Goal: Information Seeking & Learning: Learn about a topic

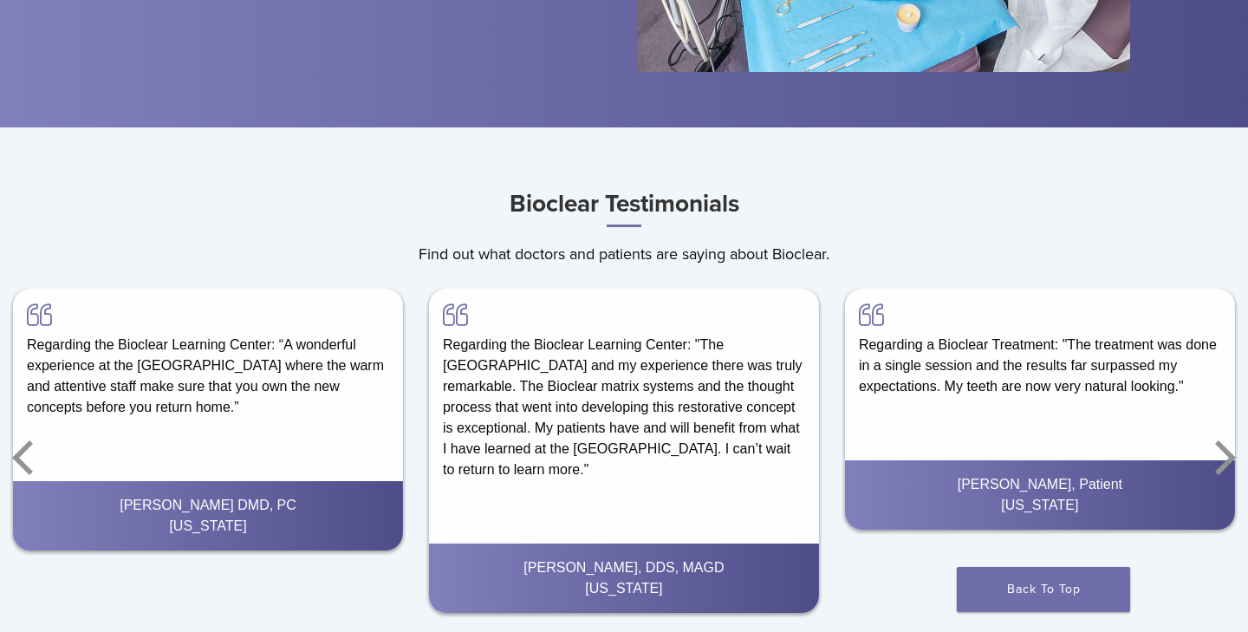
scroll to position [3342, 0]
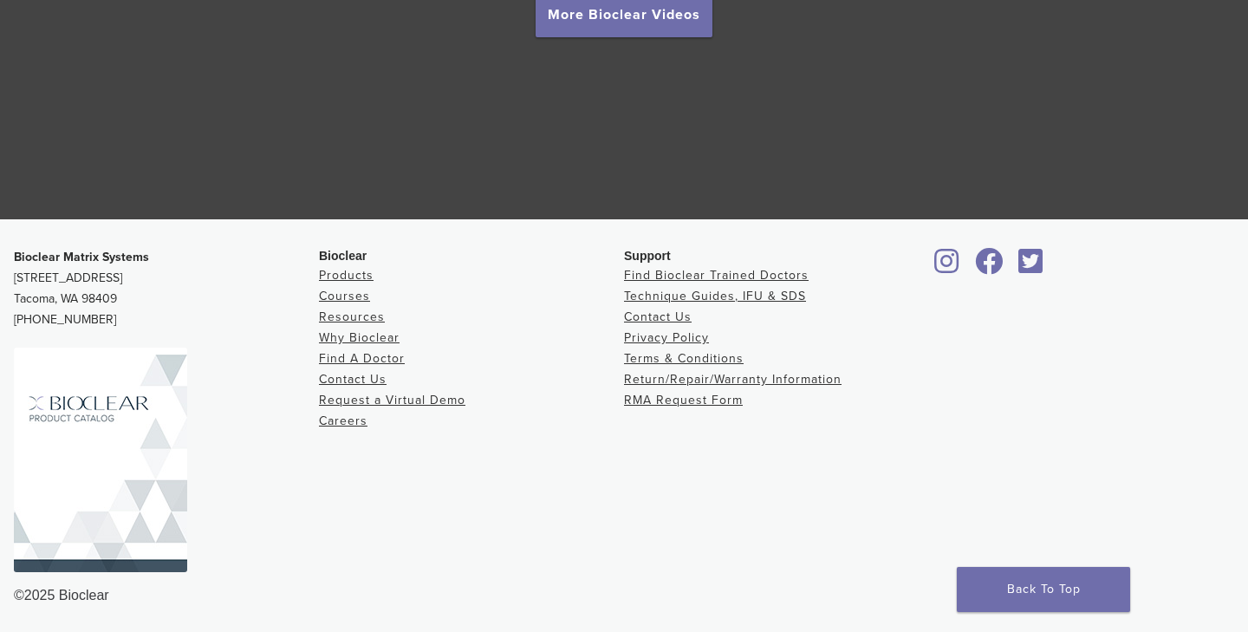
click at [951, 263] on icon at bounding box center [947, 261] width 25 height 28
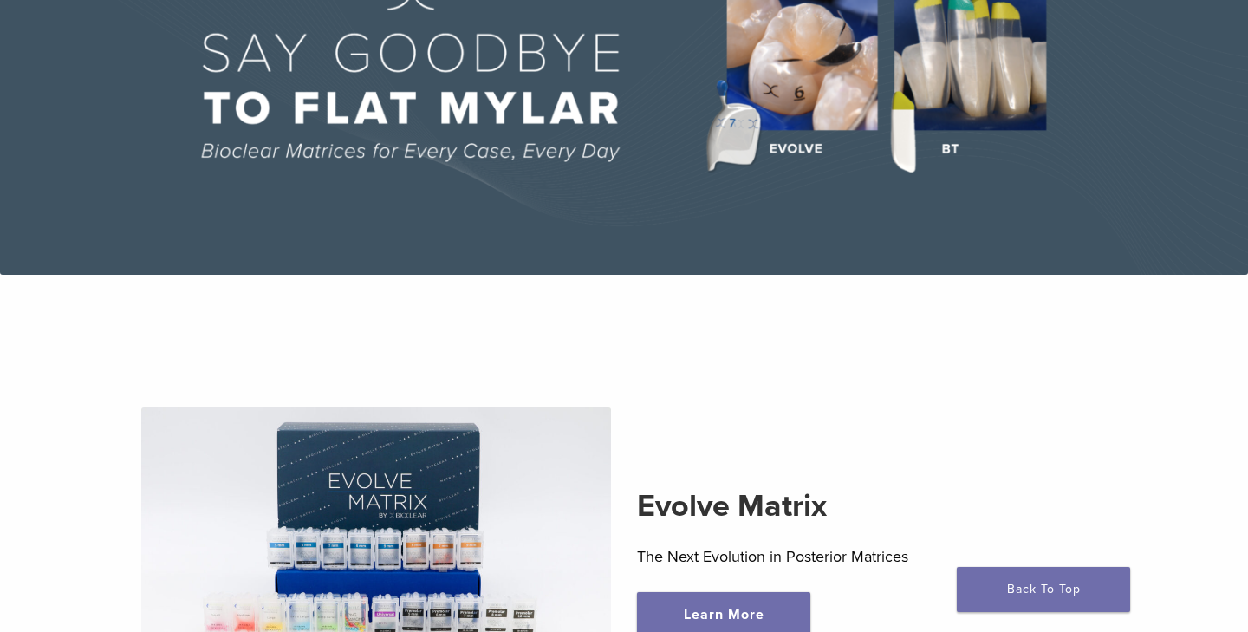
scroll to position [0, 0]
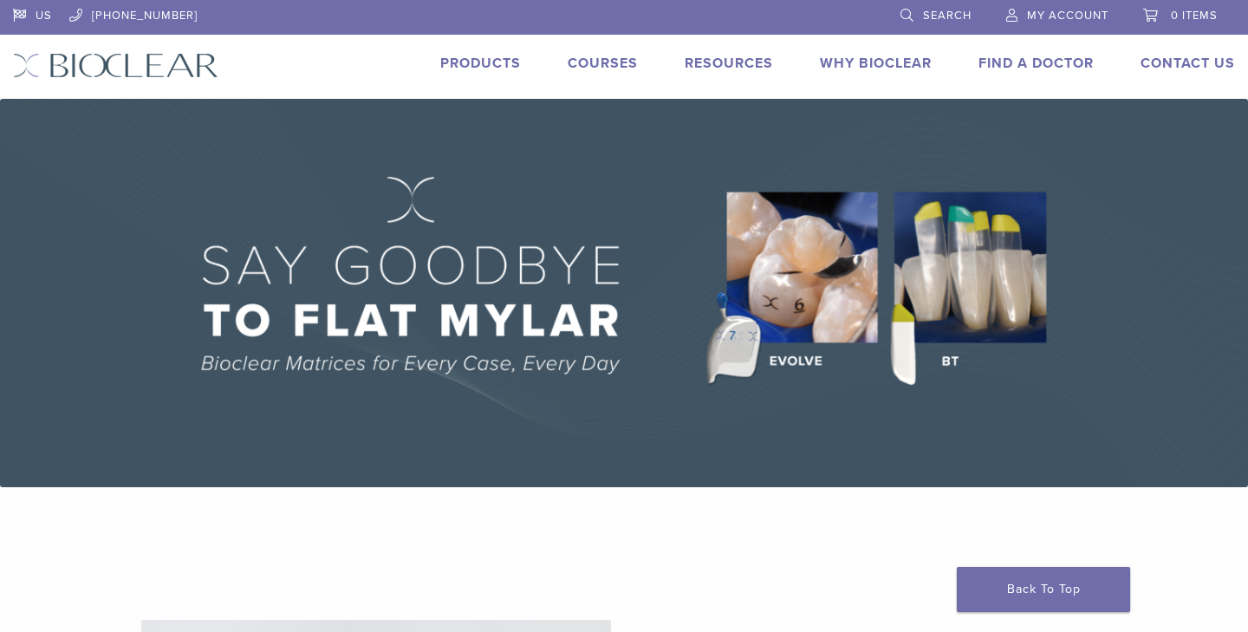
click at [471, 62] on link "Products" at bounding box center [480, 63] width 81 height 17
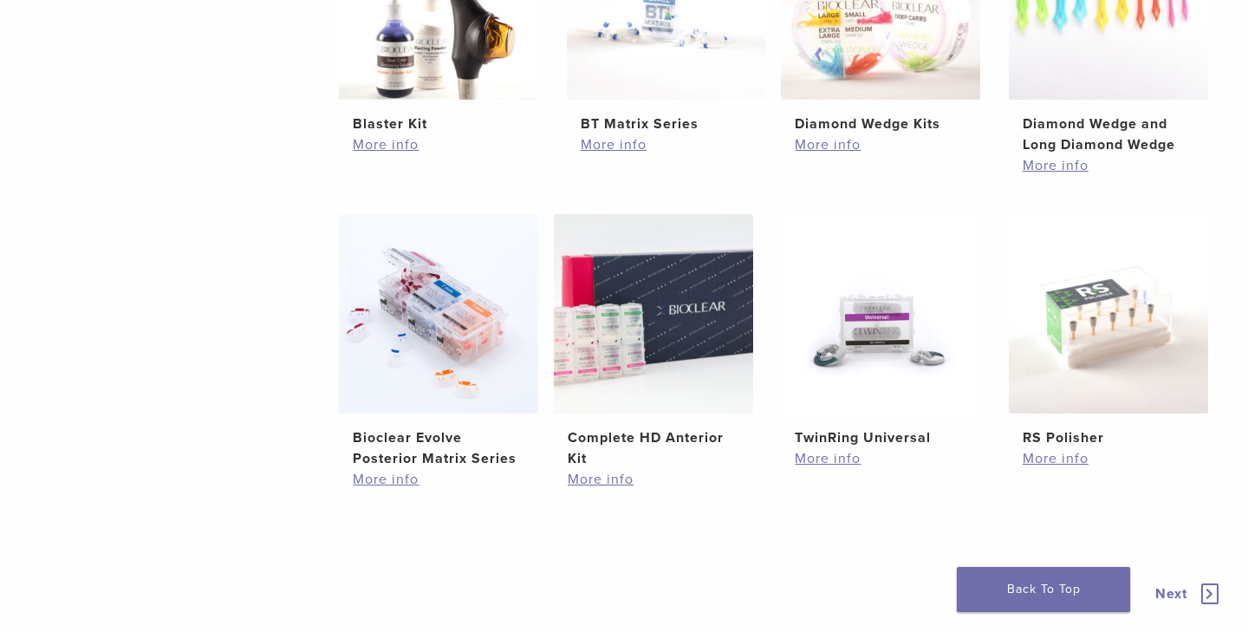
scroll to position [1120, 0]
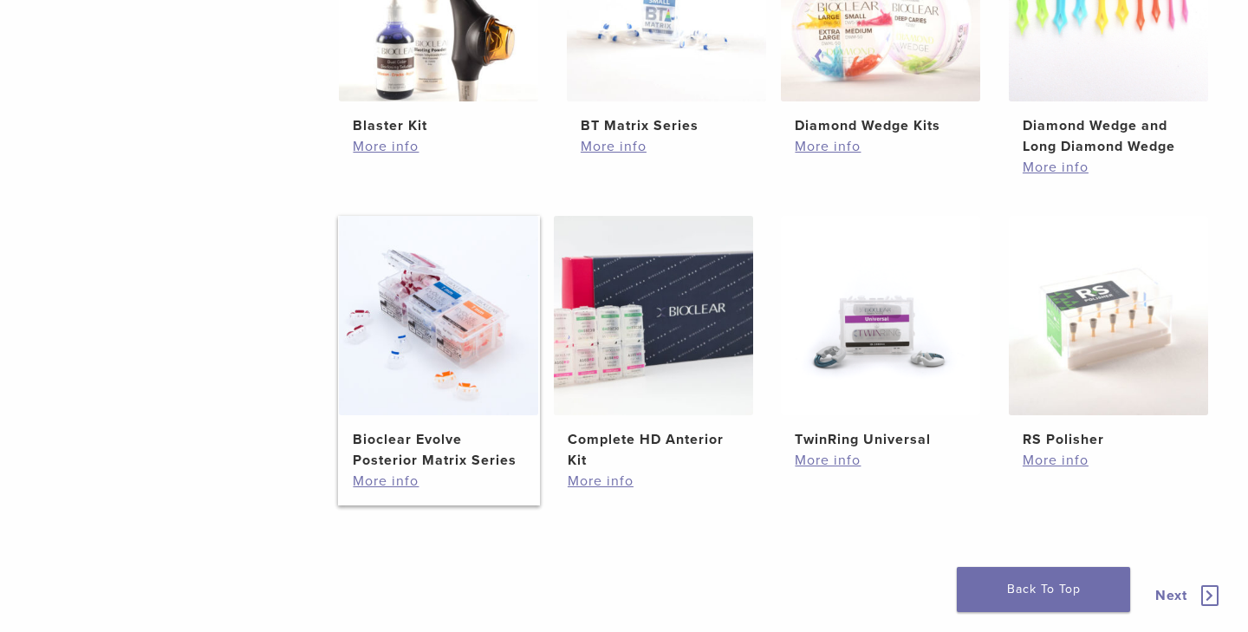
click at [453, 320] on img at bounding box center [438, 315] width 199 height 199
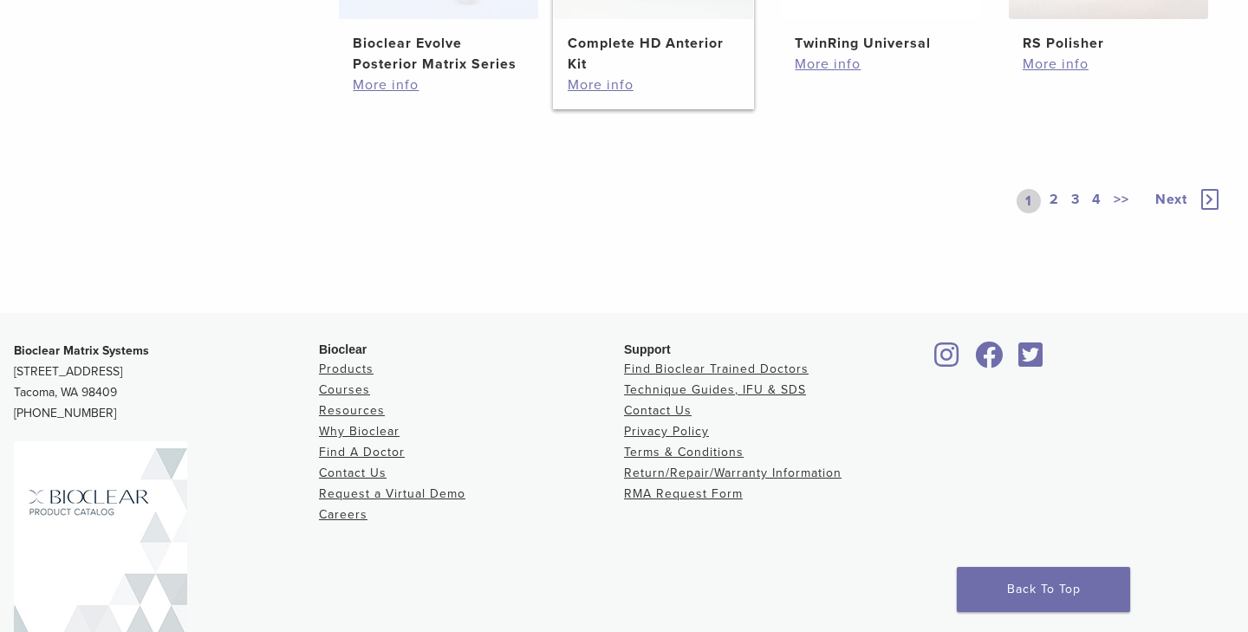
scroll to position [1611, 0]
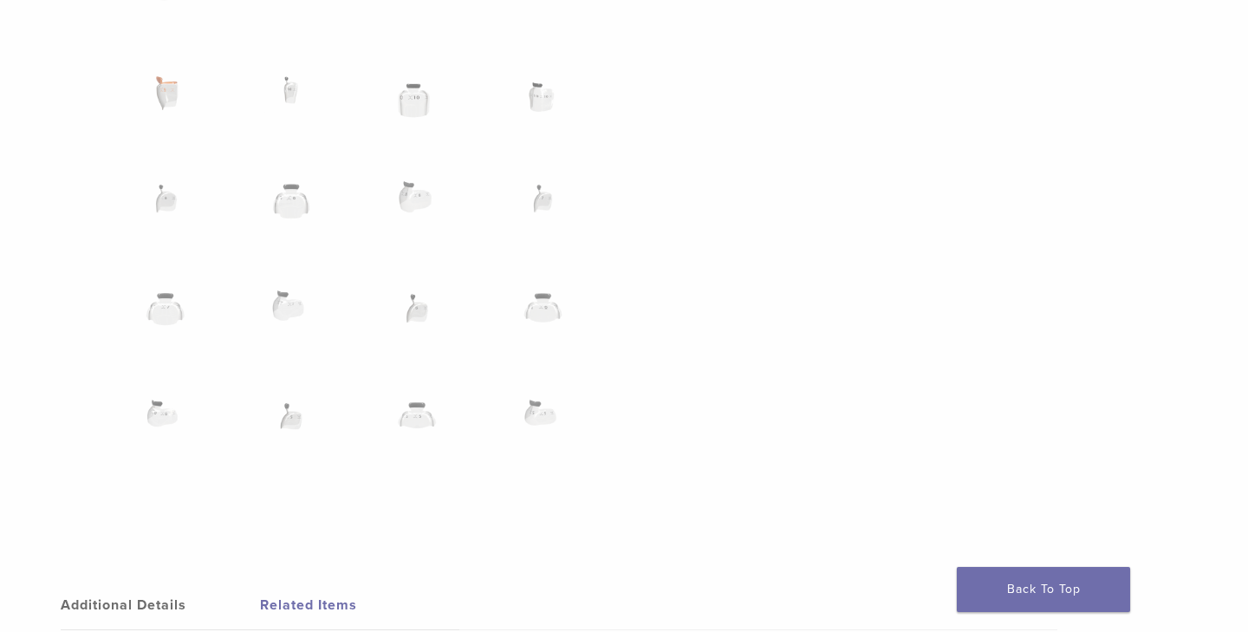
scroll to position [1264, 0]
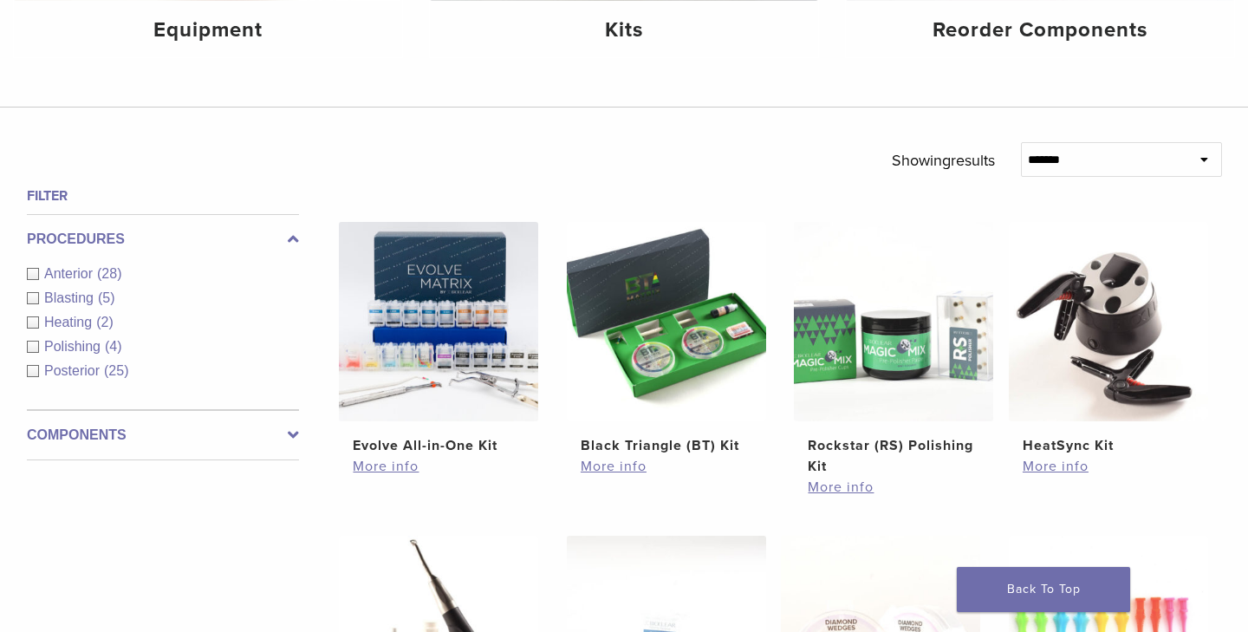
scroll to position [498, 0]
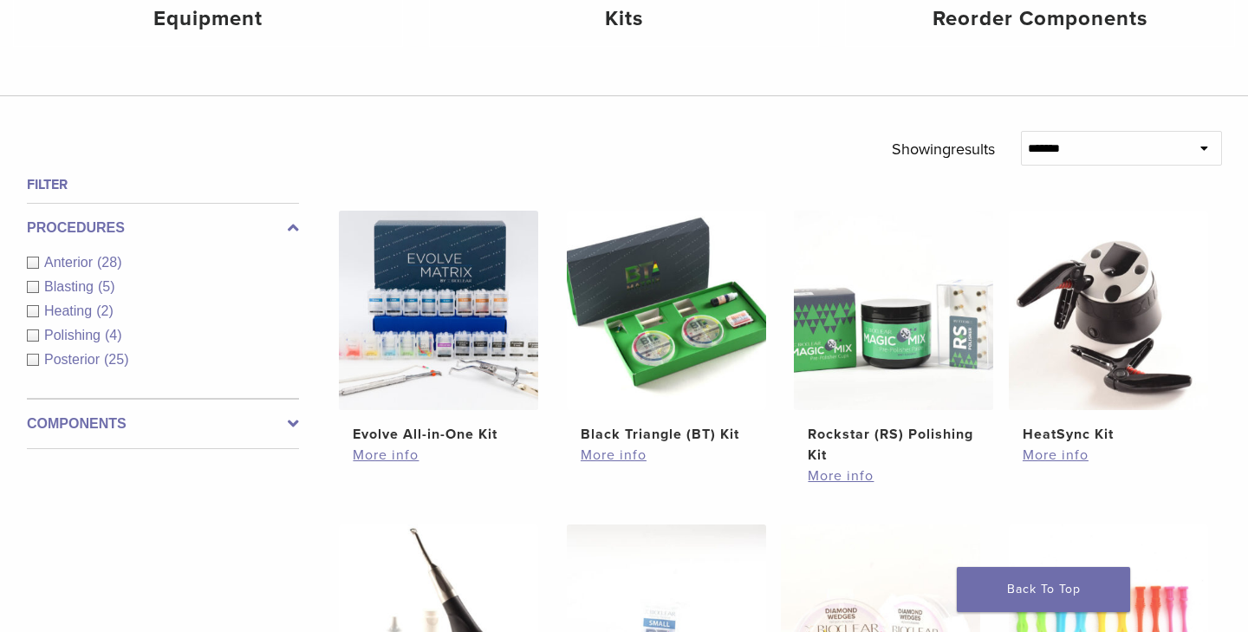
click at [109, 361] on span "(25)" at bounding box center [116, 359] width 24 height 15
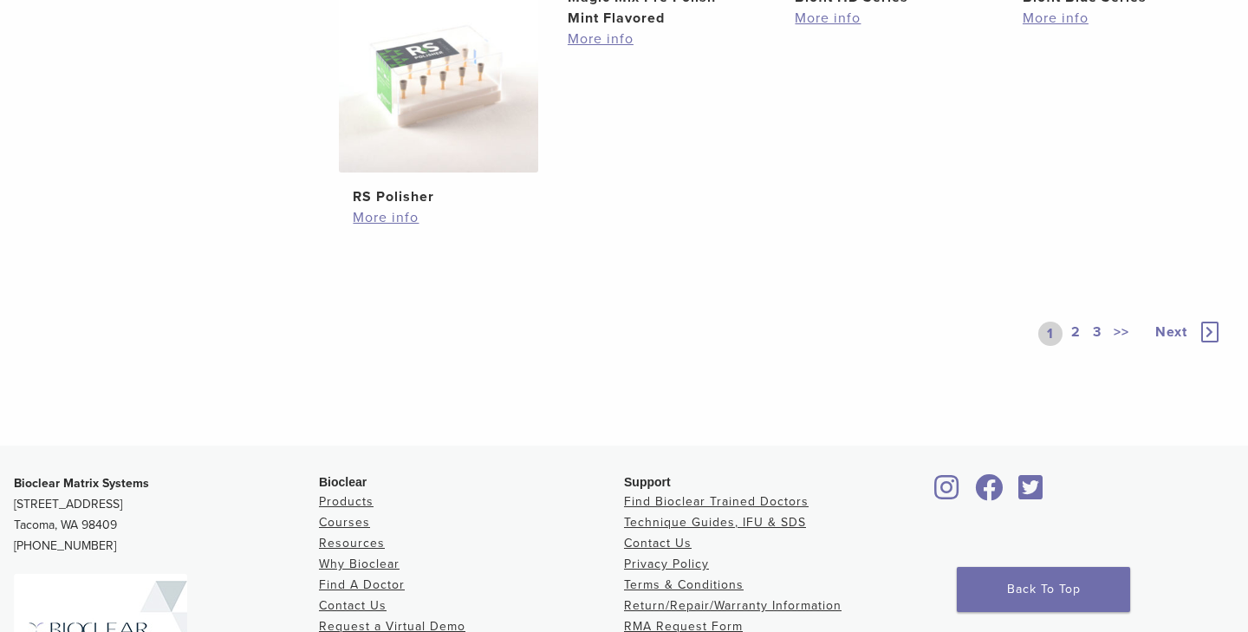
scroll to position [1365, 0]
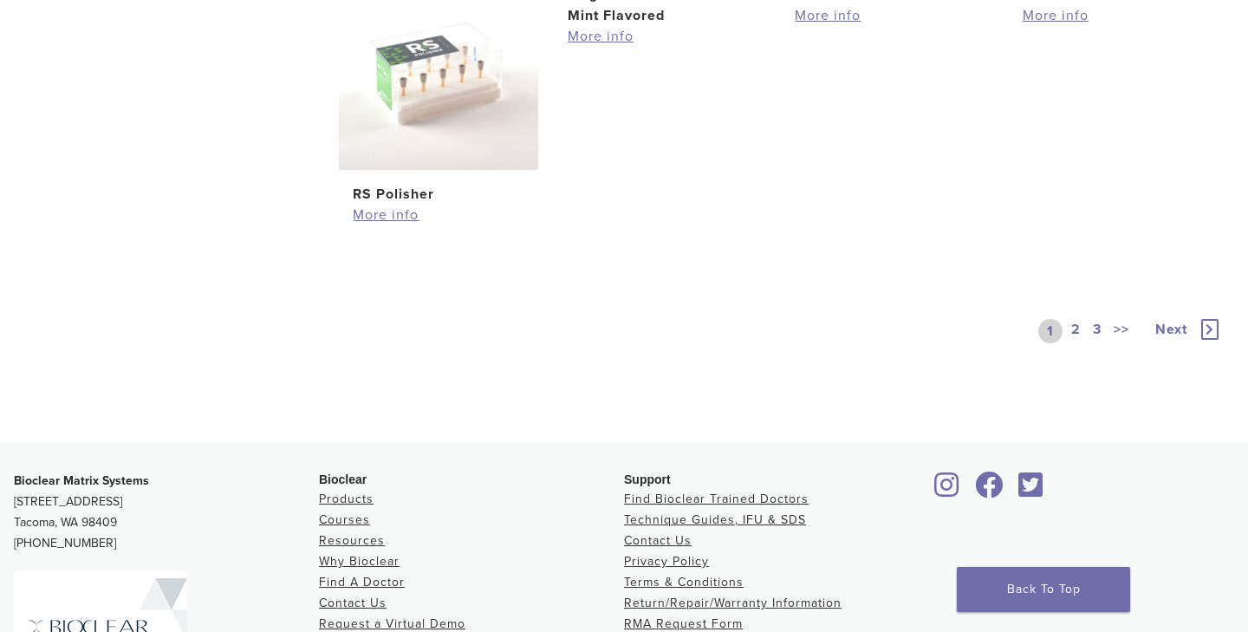
click at [1078, 343] on link "2" at bounding box center [1076, 331] width 16 height 24
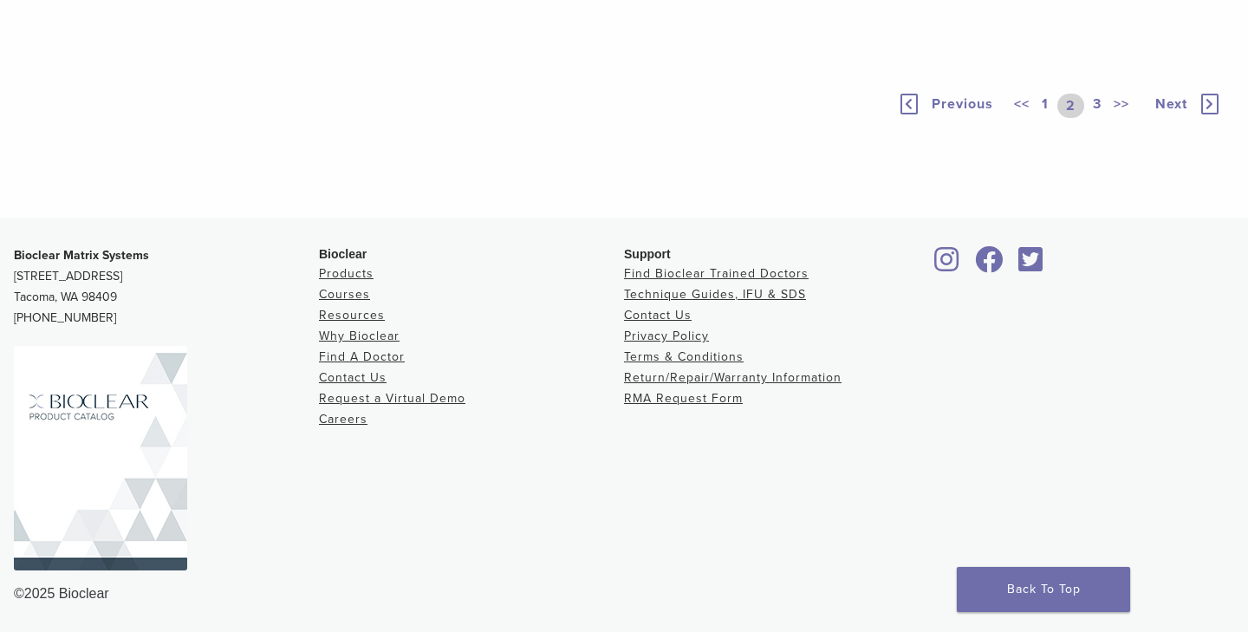
scroll to position [1260, 0]
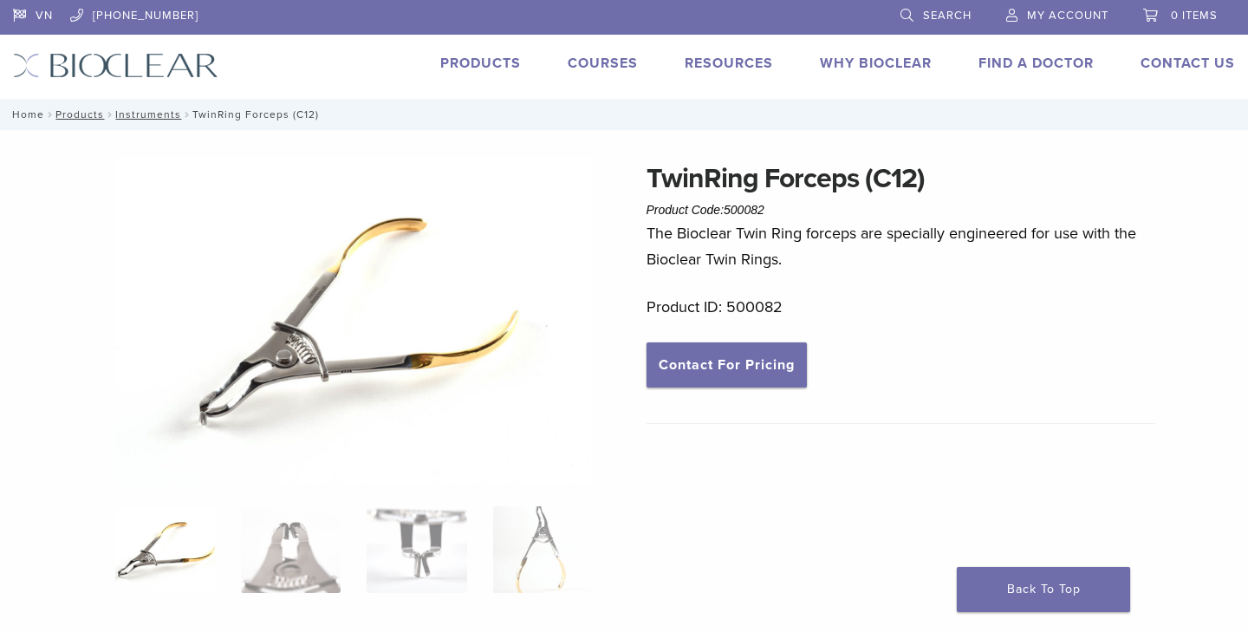
click at [34, 115] on link "Home" at bounding box center [25, 114] width 37 height 12
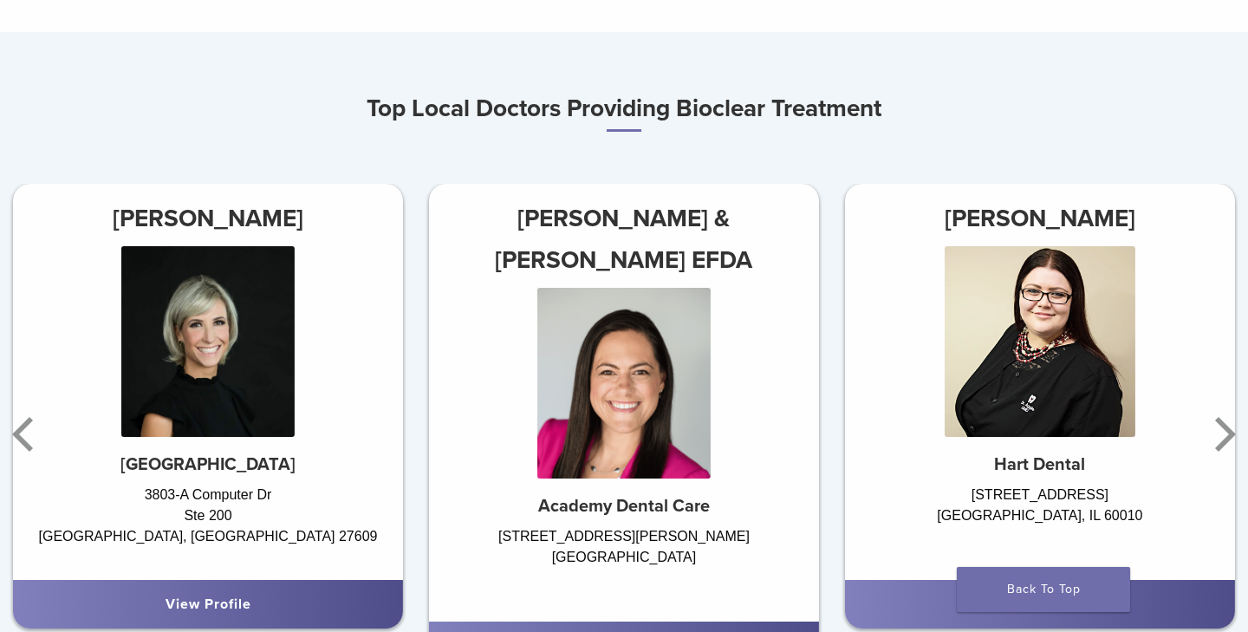
scroll to position [516, 0]
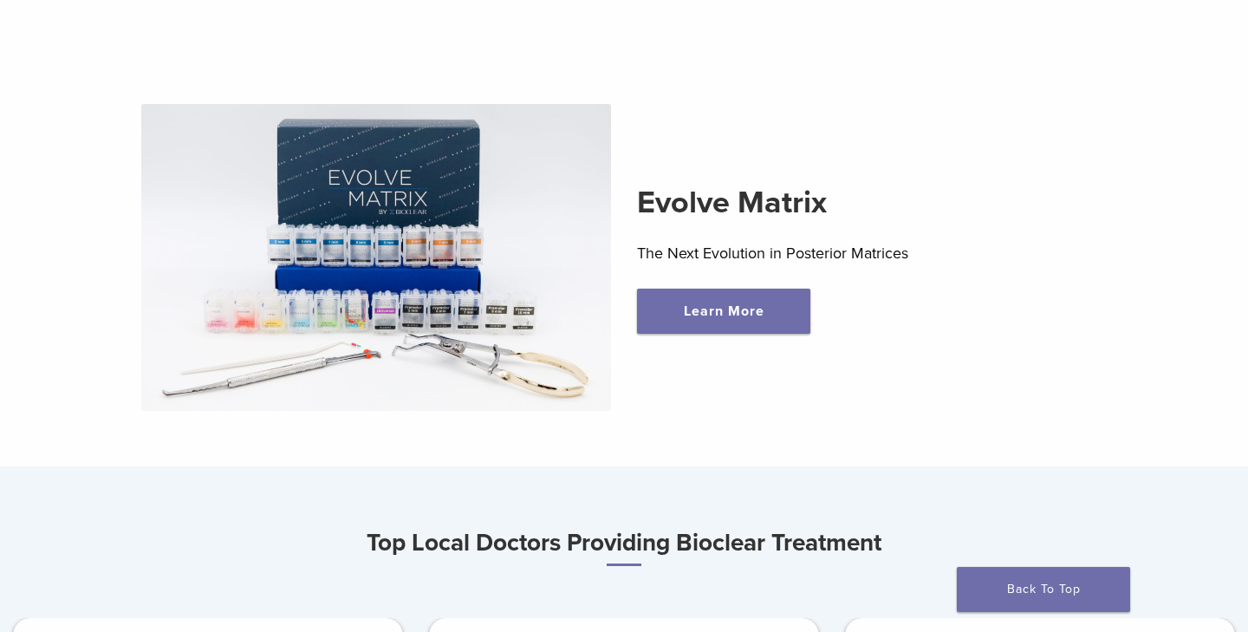
click at [494, 303] on img at bounding box center [376, 257] width 471 height 307
click at [740, 319] on link "Learn More" at bounding box center [723, 311] width 173 height 45
